Goal: Task Accomplishment & Management: Manage account settings

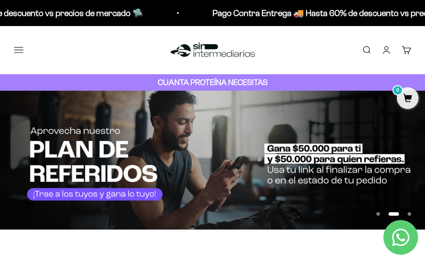
click at [366, 49] on link "Buscar" at bounding box center [367, 50] width 10 height 10
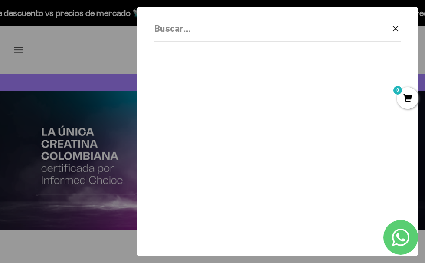
click at [397, 27] on icon "button" at bounding box center [395, 28] width 5 height 5
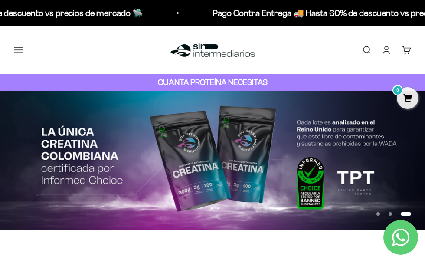
click at [16, 47] on button "Menú" at bounding box center [19, 50] width 10 height 10
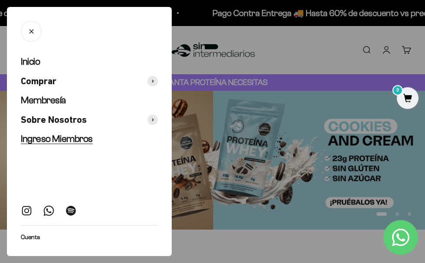
click at [55, 142] on span "Ingreso Miembros" at bounding box center [57, 138] width 72 height 11
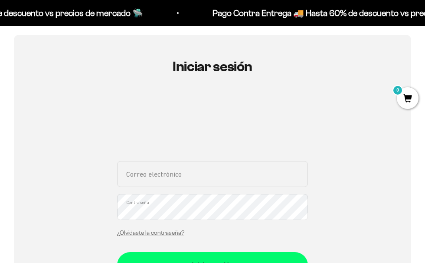
scroll to position [85, 0]
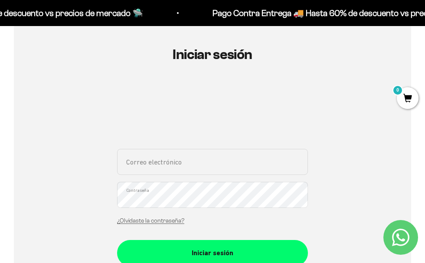
type input "[PERSON_NAME][EMAIL_ADDRESS][DOMAIN_NAME]"
click at [213, 252] on button "Iniciar sesión" at bounding box center [212, 253] width 191 height 26
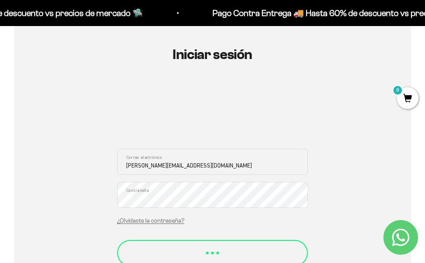
click at [200, 247] on div "Iniciar sesión" at bounding box center [213, 248] width 156 height 11
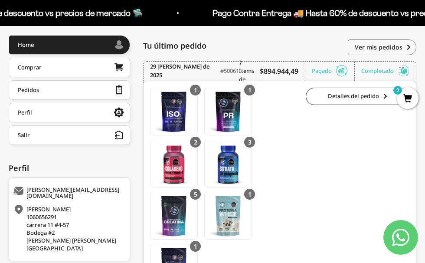
scroll to position [113, 0]
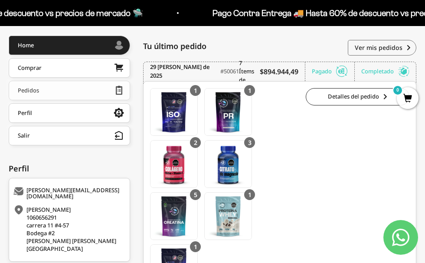
click at [56, 93] on link "Pedidos" at bounding box center [69, 91] width 121 height 20
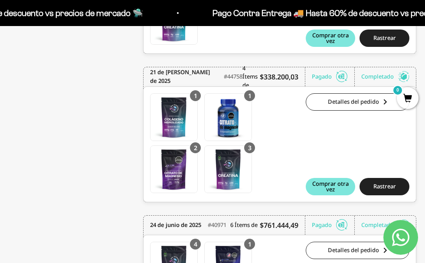
scroll to position [502, 0]
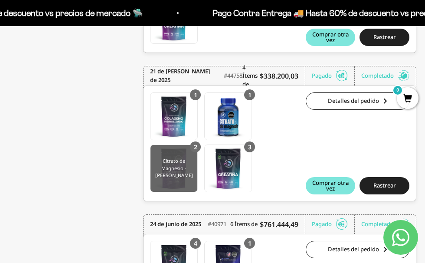
click at [177, 168] on img at bounding box center [174, 168] width 47 height 47
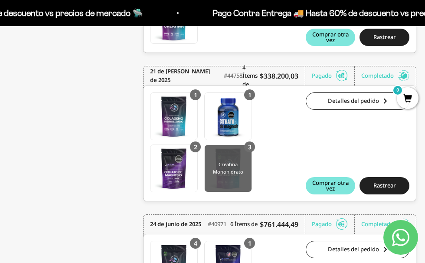
click at [234, 177] on img at bounding box center [228, 168] width 47 height 47
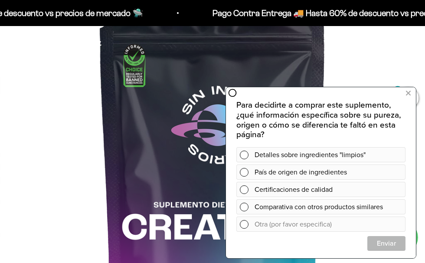
scroll to position [128, 0]
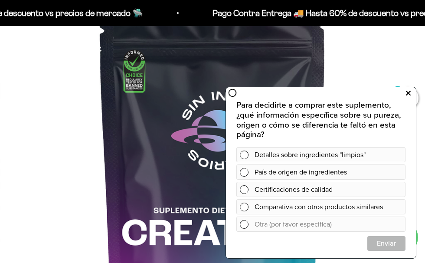
click at [409, 93] on icon at bounding box center [408, 93] width 5 height 11
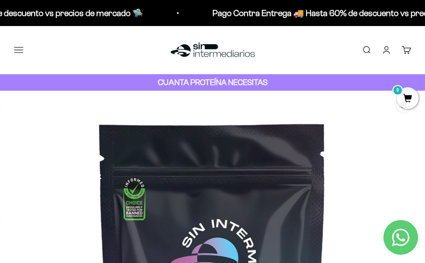
scroll to position [0, 0]
